Goal: Information Seeking & Learning: Stay updated

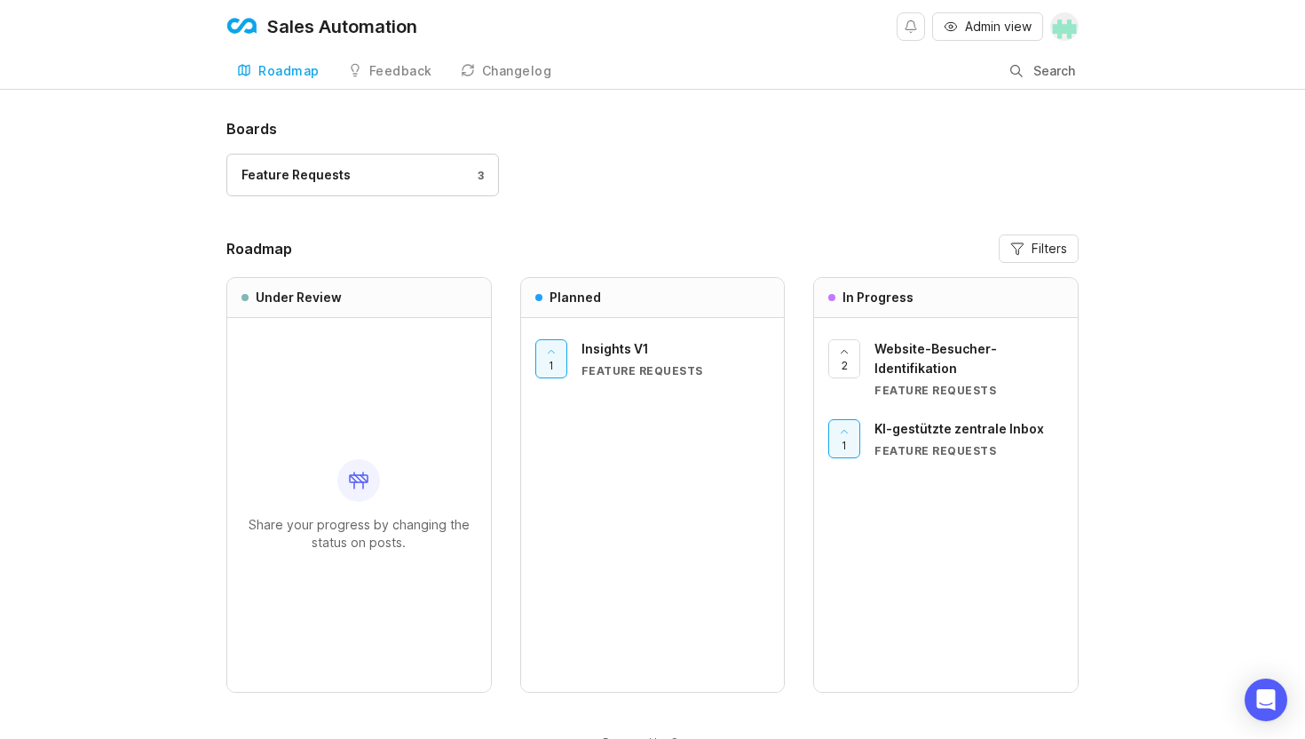
click at [899, 350] on span "Website-Besucher-Identifikation" at bounding box center [936, 358] width 123 height 35
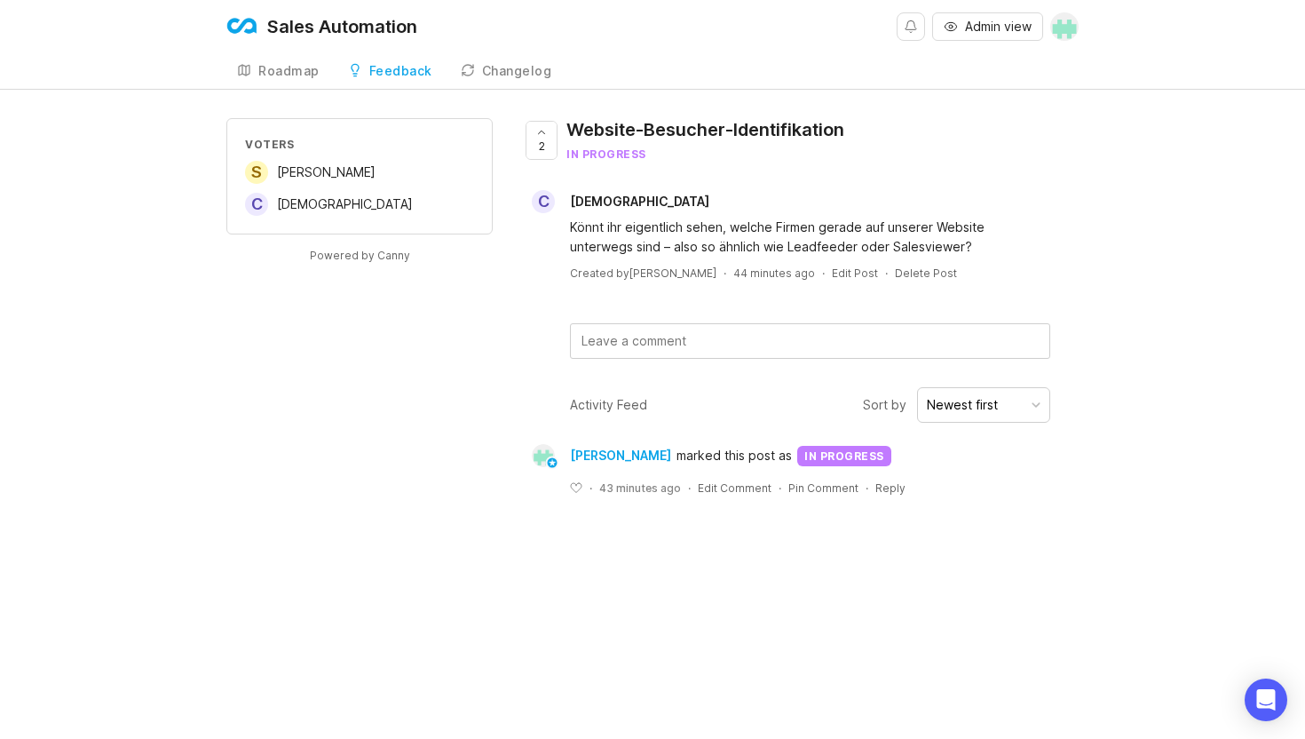
click at [293, 75] on div "Roadmap" at bounding box center [288, 71] width 61 height 12
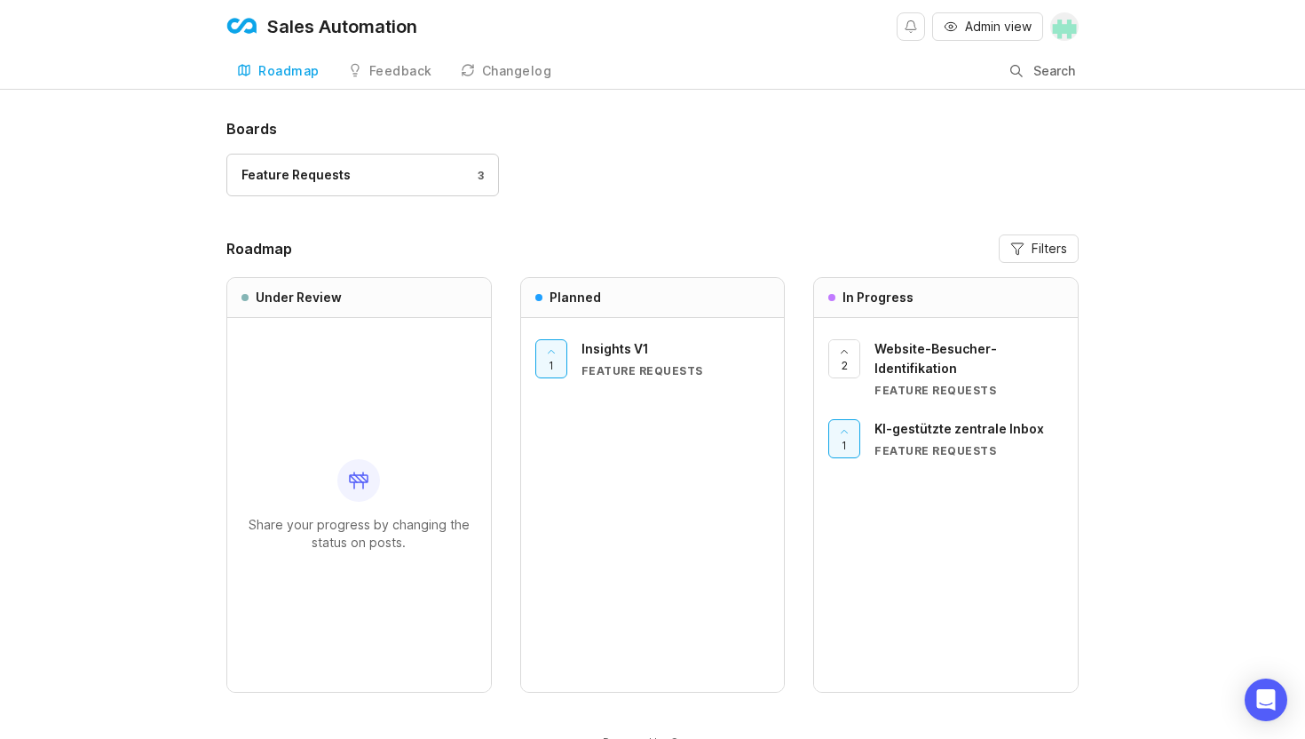
click at [503, 77] on div "Changelog" at bounding box center [517, 71] width 70 height 12
